Goal: Share content: Share content

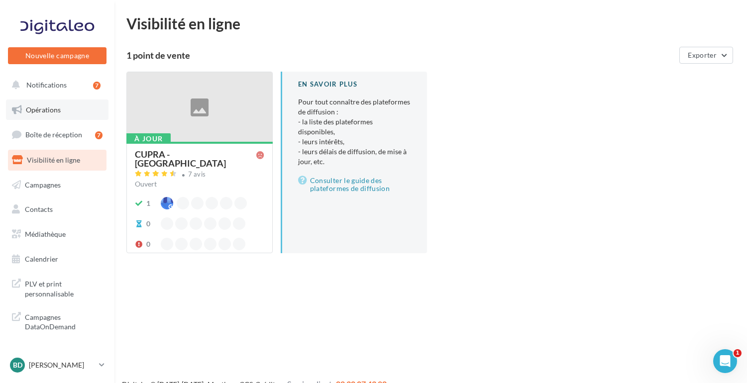
click at [42, 110] on span "Opérations" at bounding box center [43, 109] width 35 height 8
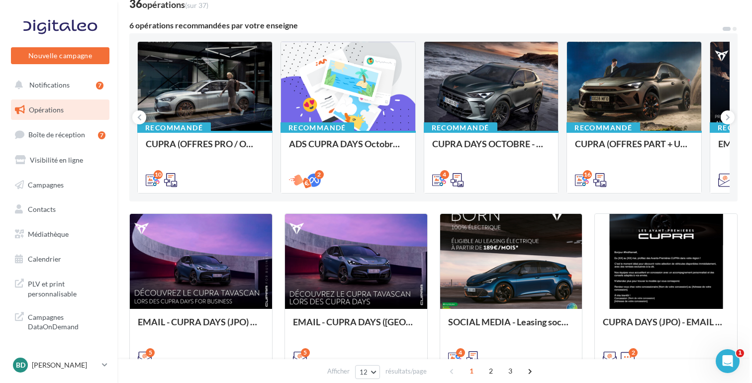
scroll to position [73, 0]
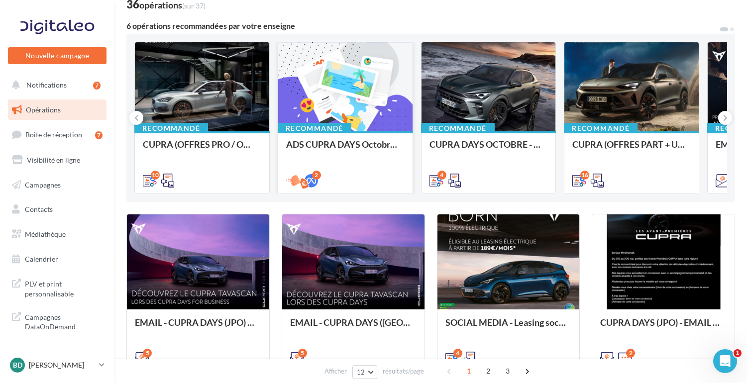
click at [318, 106] on div at bounding box center [345, 87] width 134 height 90
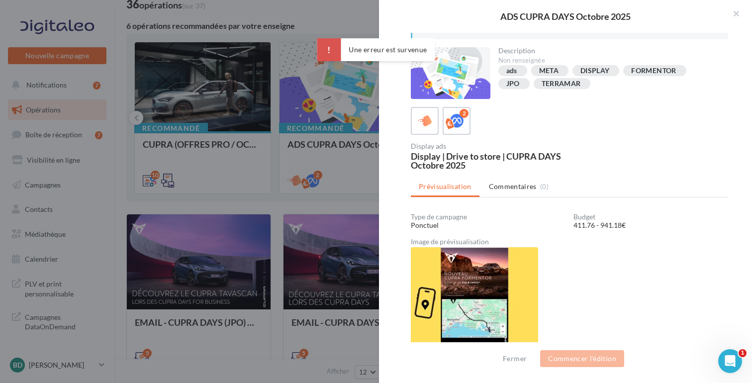
scroll to position [36, 0]
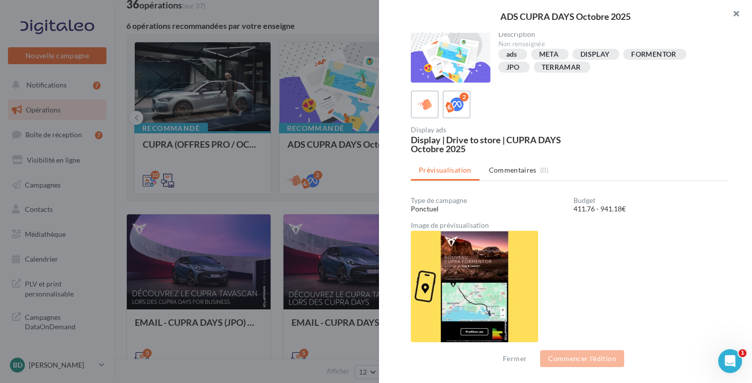
click at [737, 13] on button "button" at bounding box center [733, 15] width 40 height 30
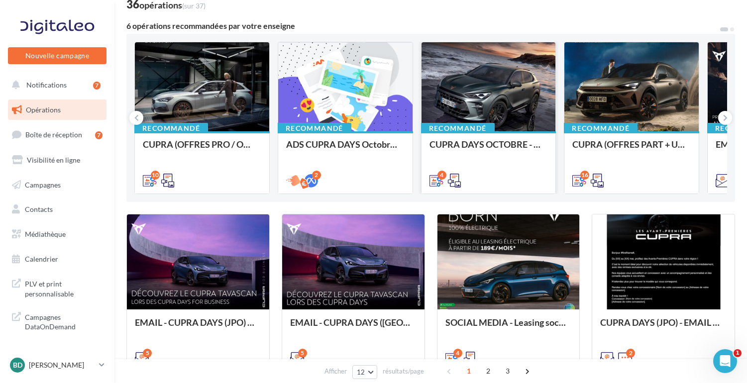
click at [473, 91] on div at bounding box center [488, 87] width 134 height 90
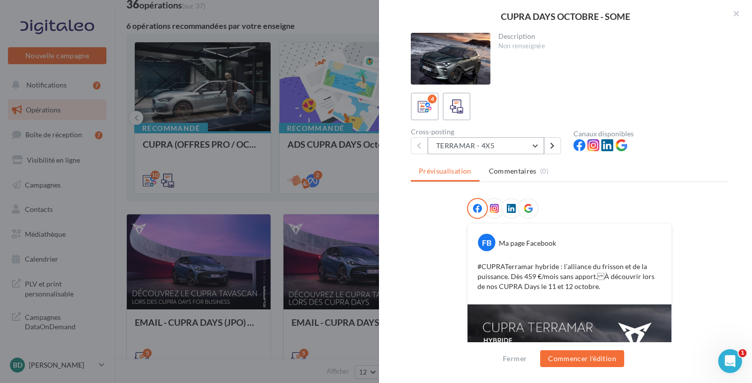
click at [531, 147] on button "TERRAMAR - 4X5" at bounding box center [486, 145] width 116 height 17
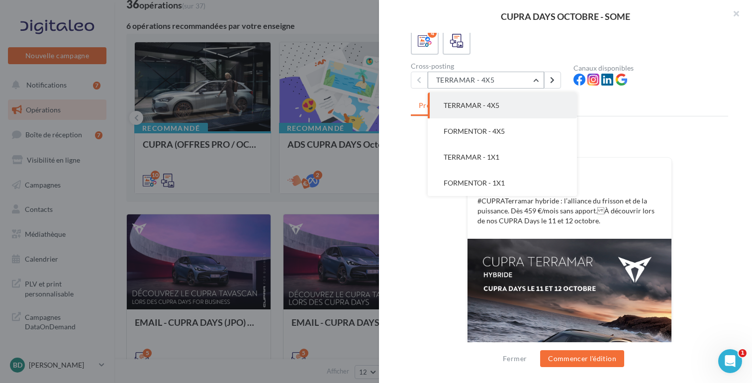
scroll to position [65, 0]
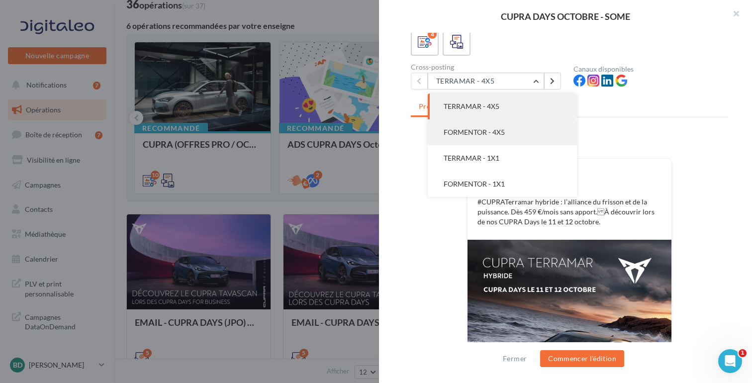
click at [487, 129] on span "FORMENTOR - 4X5" at bounding box center [474, 132] width 61 height 8
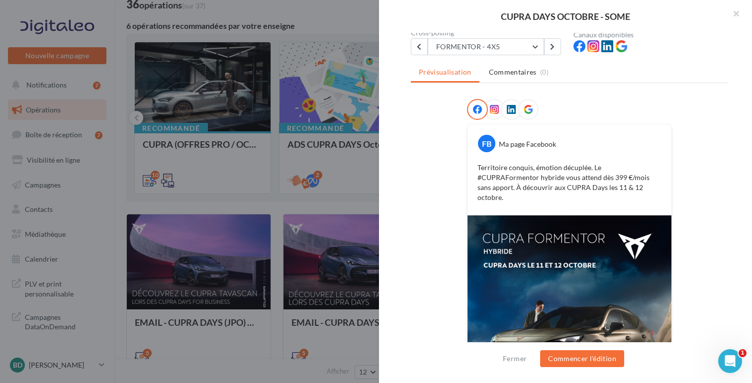
scroll to position [71, 0]
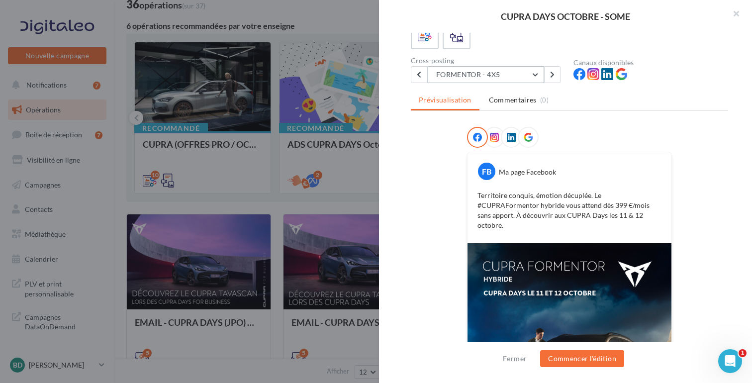
click at [517, 78] on button "FORMENTOR - 4X5" at bounding box center [486, 74] width 116 height 17
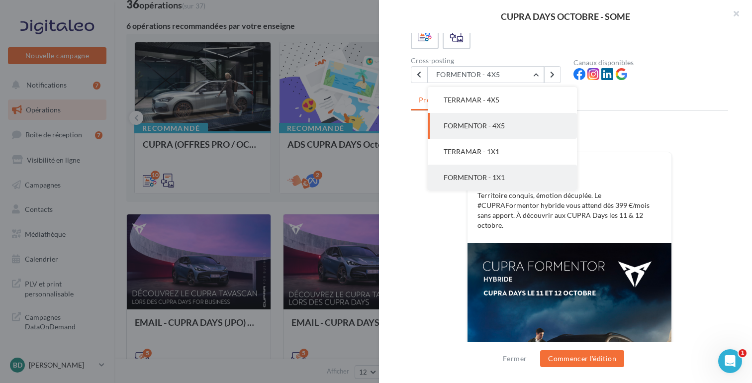
click at [497, 176] on span "FORMENTOR - 1X1" at bounding box center [474, 177] width 61 height 8
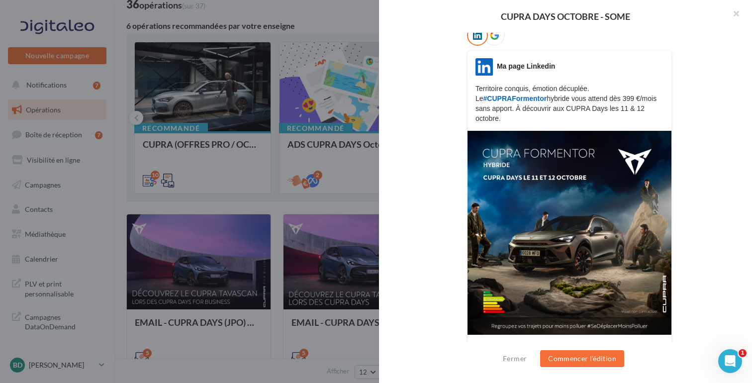
scroll to position [182, 0]
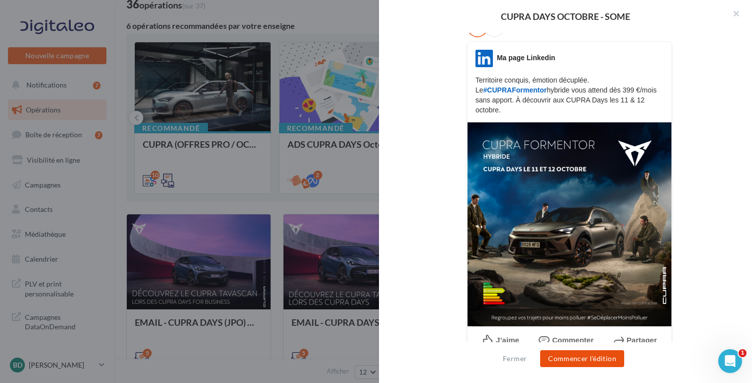
click at [580, 357] on button "Commencer l'édition" at bounding box center [582, 358] width 84 height 17
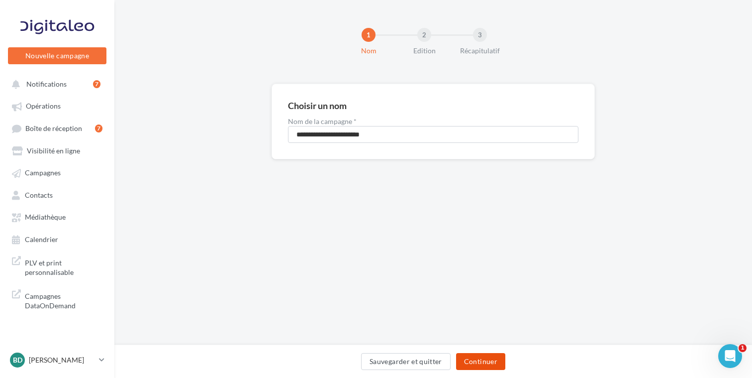
click at [474, 362] on button "Continuer" at bounding box center [480, 361] width 49 height 17
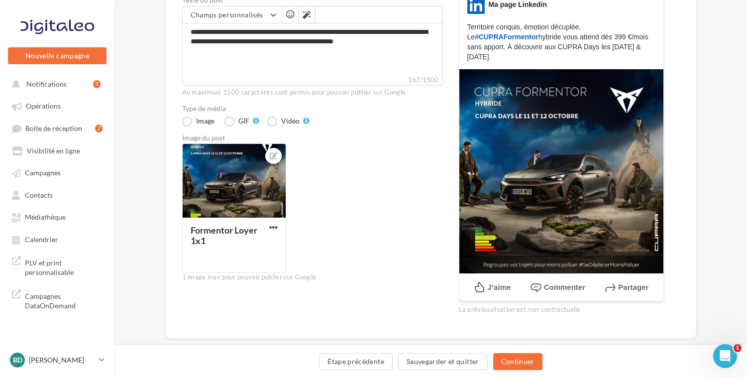
scroll to position [182, 0]
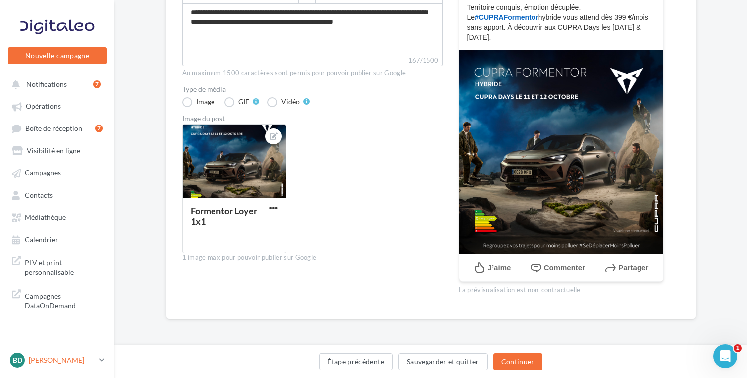
click at [99, 364] on icon at bounding box center [101, 359] width 5 height 8
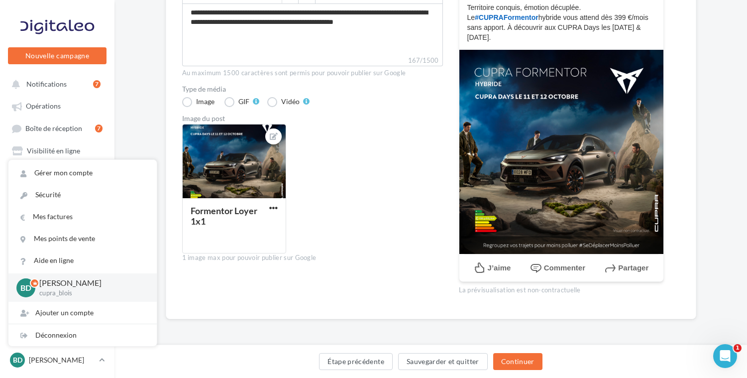
click at [287, 333] on div "Editer la campagne cross-posting Choix des canaux de diffusion Texte du post * …" at bounding box center [430, 125] width 632 height 449
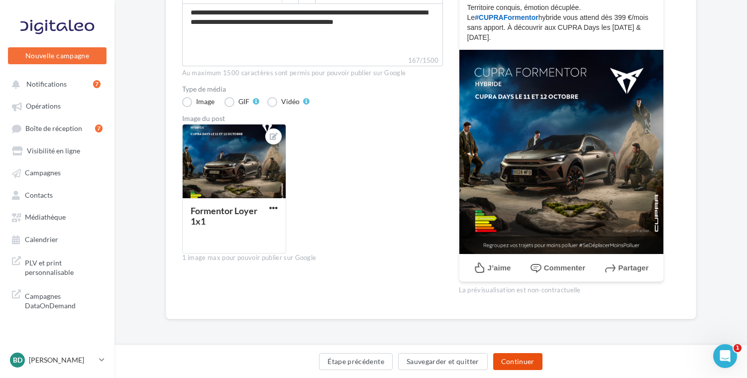
click at [514, 359] on button "Continuer" at bounding box center [517, 361] width 49 height 17
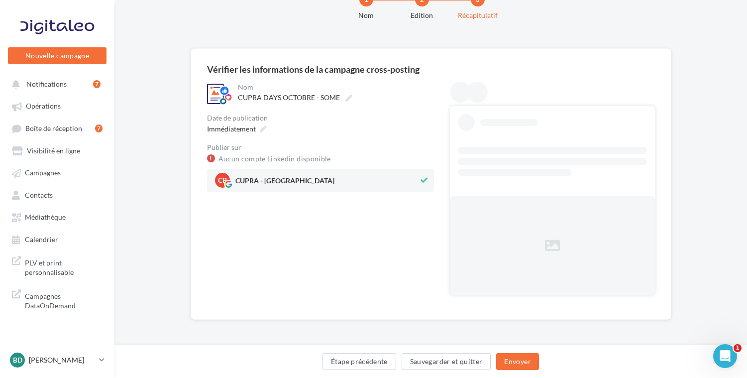
scroll to position [0, 0]
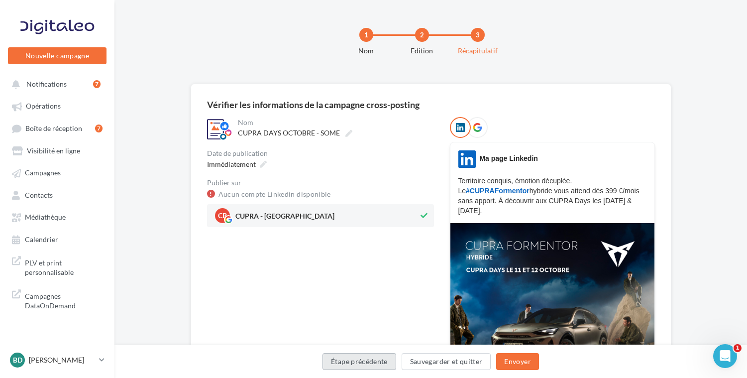
click at [346, 366] on button "Étape précédente" at bounding box center [359, 361] width 74 height 17
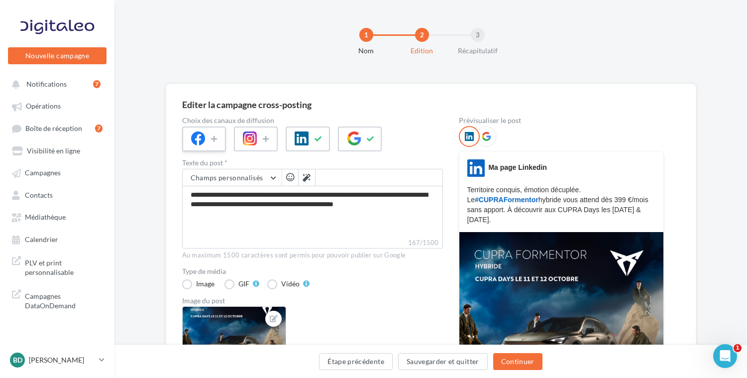
click at [207, 133] on div at bounding box center [204, 138] width 44 height 25
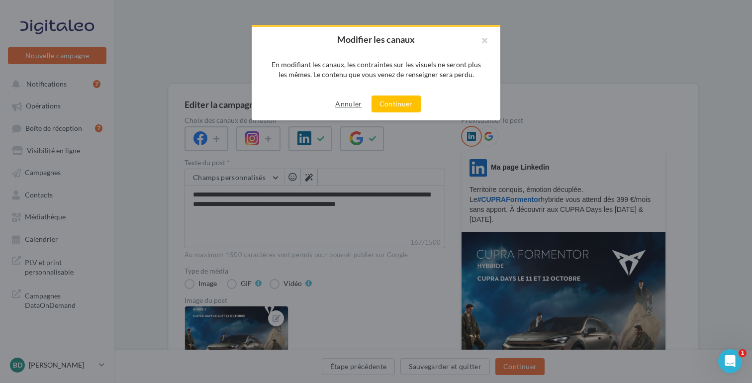
click at [350, 104] on button "Annuler" at bounding box center [348, 104] width 34 height 12
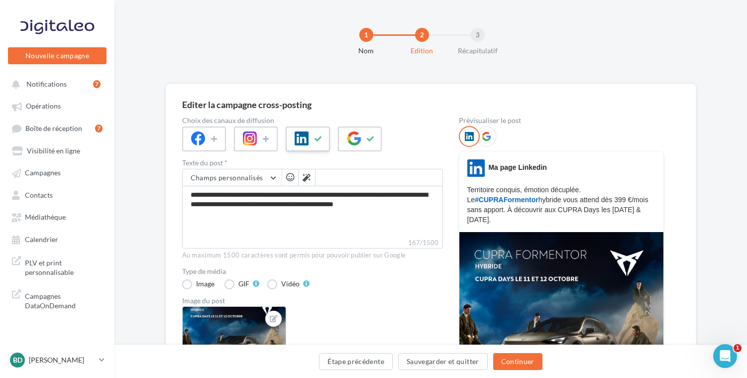
click at [313, 139] on button at bounding box center [319, 138] width 12 height 15
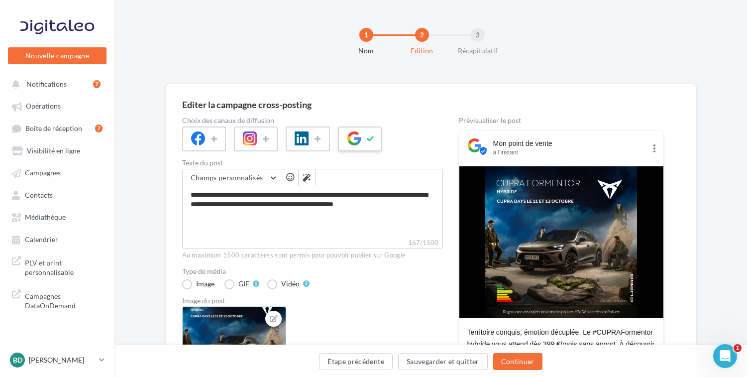
click at [365, 142] on button at bounding box center [371, 138] width 12 height 15
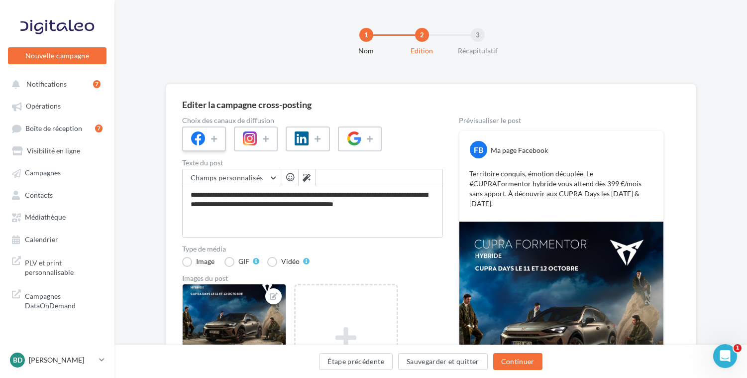
click at [208, 136] on div at bounding box center [204, 138] width 44 height 25
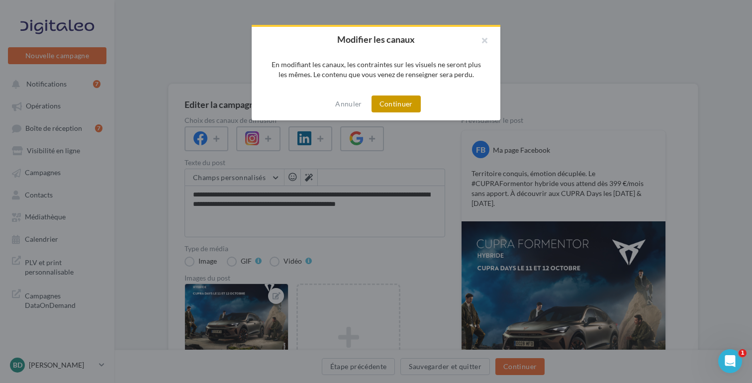
click at [386, 106] on button "Continuer" at bounding box center [396, 104] width 49 height 17
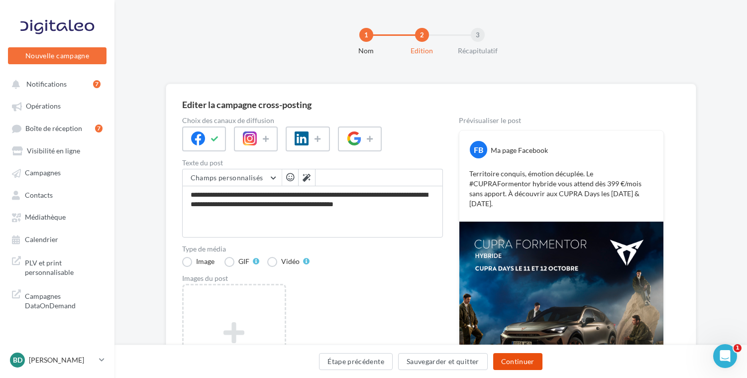
click at [525, 361] on button "Continuer" at bounding box center [517, 361] width 49 height 17
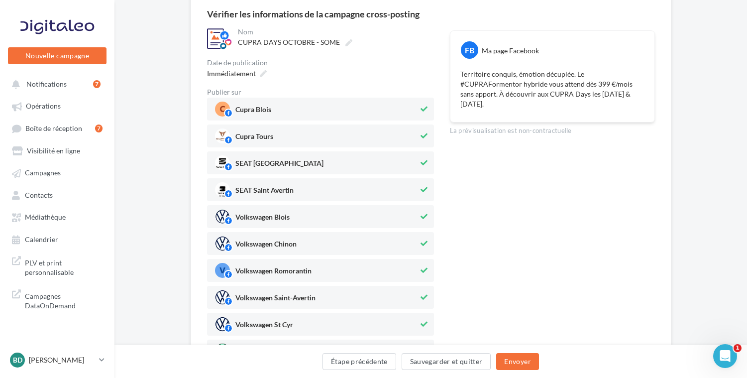
scroll to position [182, 0]
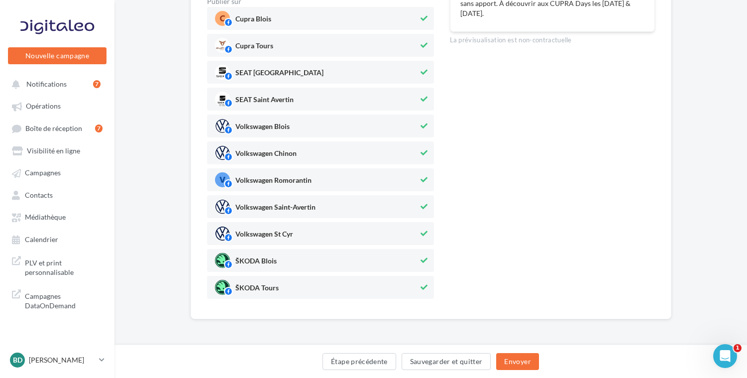
click at [404, 290] on span "ŠKODA Tours" at bounding box center [317, 287] width 204 height 15
click at [404, 262] on span "ŠKODA Blois" at bounding box center [317, 260] width 204 height 15
click at [404, 233] on span "Volkswagen St Cyr" at bounding box center [317, 233] width 204 height 15
click at [405, 207] on span "Volkswagen Saint-Avertin" at bounding box center [317, 206] width 204 height 15
click at [405, 179] on span "Volkswagen Romorantin" at bounding box center [317, 179] width 204 height 15
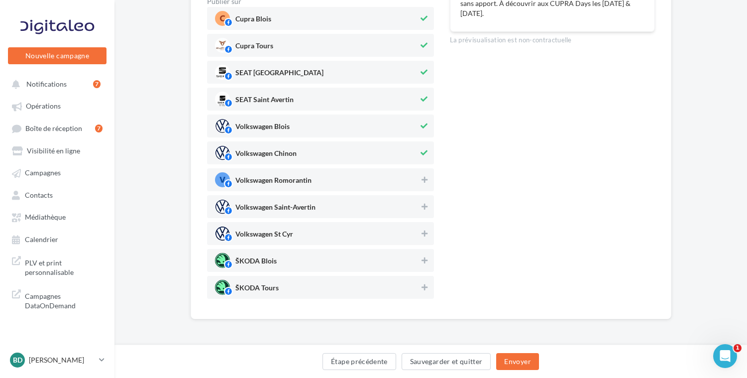
click at [405, 150] on span "Volkswagen Chinon" at bounding box center [317, 152] width 204 height 15
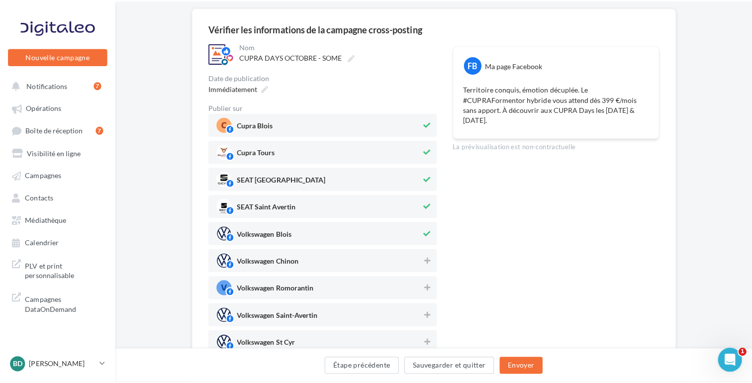
scroll to position [65, 0]
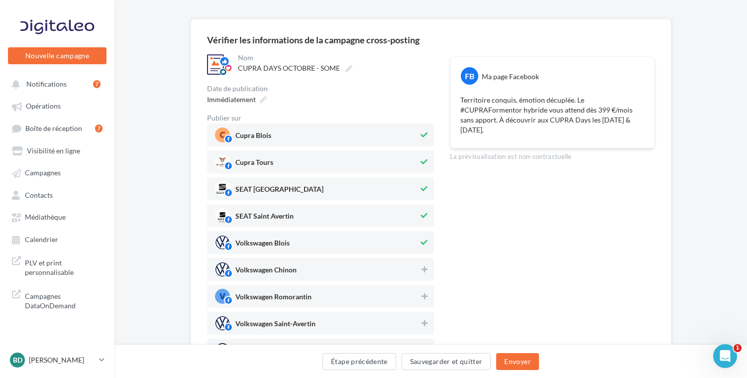
click at [399, 242] on span "Volkswagen Blois" at bounding box center [317, 242] width 204 height 15
click at [399, 219] on span "SEAT Saint Avertin" at bounding box center [317, 215] width 204 height 15
click at [399, 195] on span "SEAT Blois" at bounding box center [317, 188] width 204 height 15
click at [395, 167] on span "Cupra Tours" at bounding box center [317, 161] width 204 height 15
click at [513, 358] on button "Envoyer" at bounding box center [517, 361] width 42 height 17
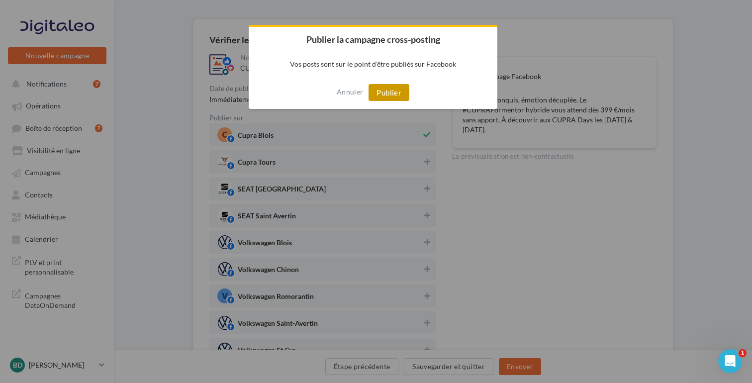
click at [389, 90] on button "Publier" at bounding box center [389, 92] width 41 height 17
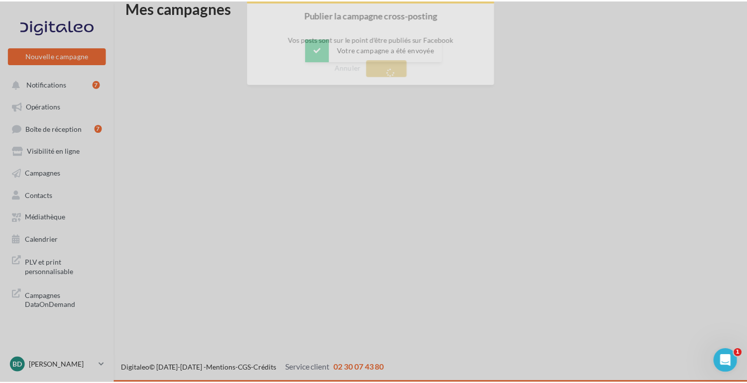
scroll to position [16, 0]
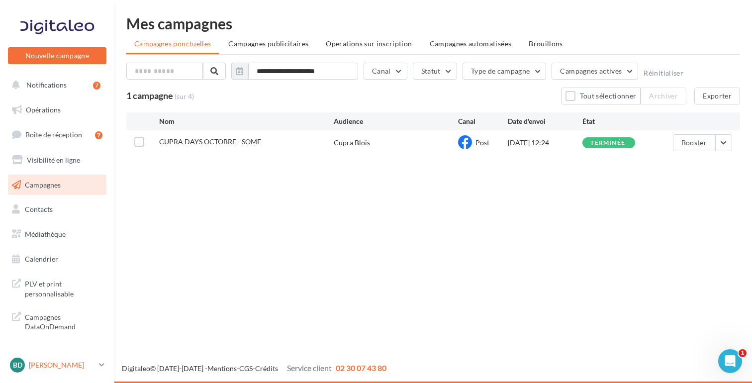
click at [61, 367] on p "[PERSON_NAME]" at bounding box center [62, 365] width 66 height 10
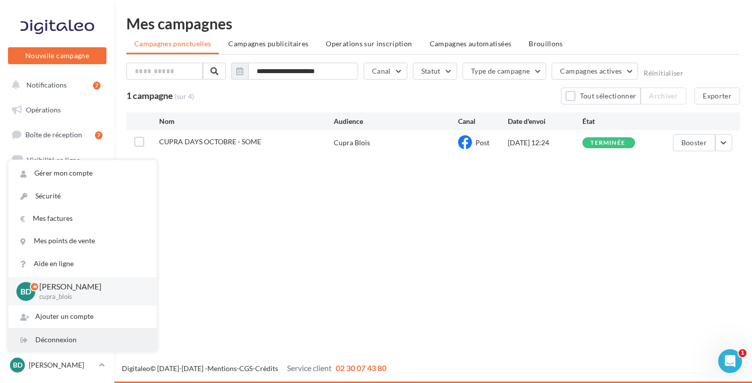
click at [64, 337] on div "Déconnexion" at bounding box center [82, 340] width 148 height 22
